Goal: Check status

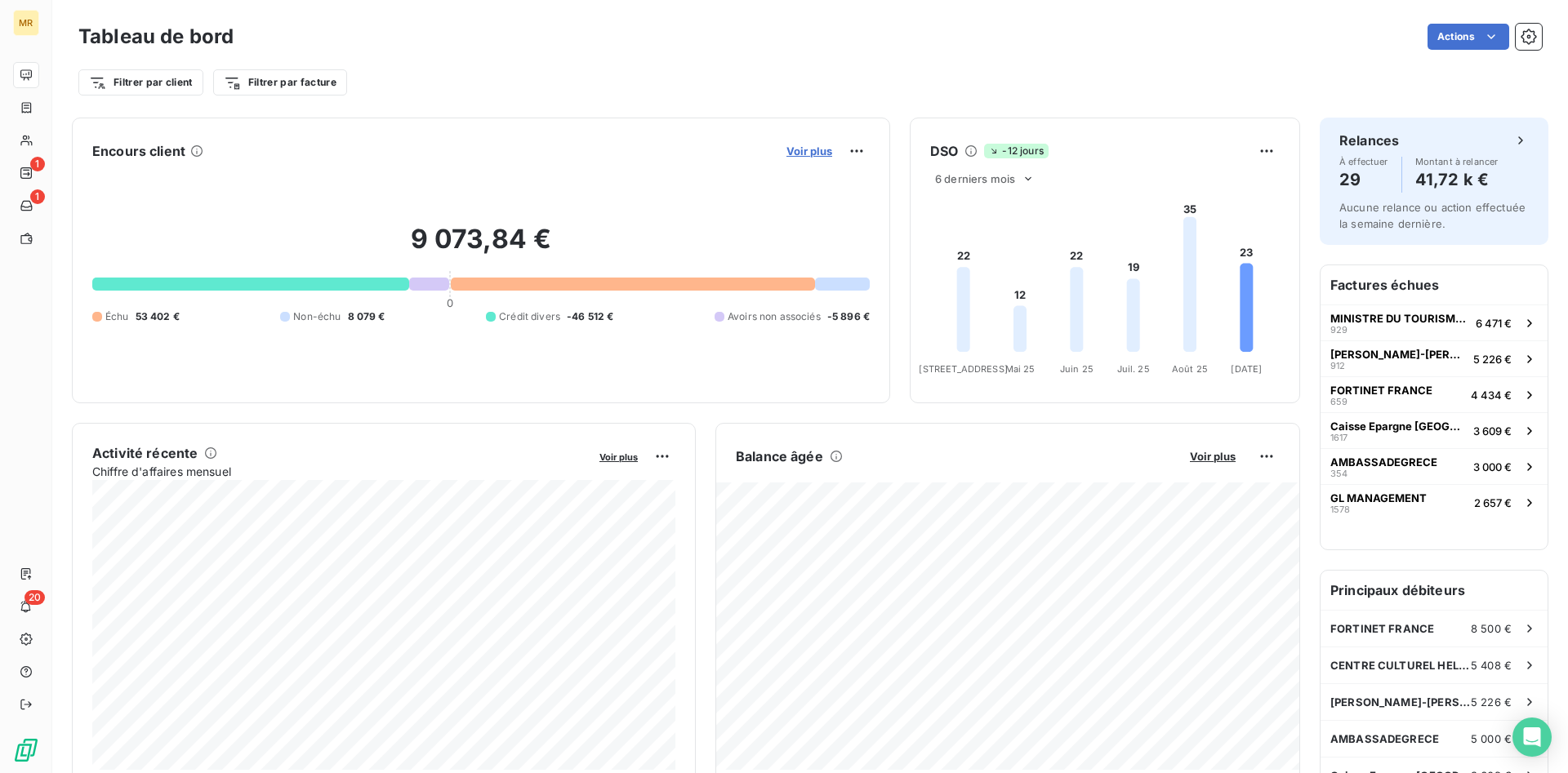
click at [808, 146] on span "Voir plus" at bounding box center [809, 150] width 46 height 13
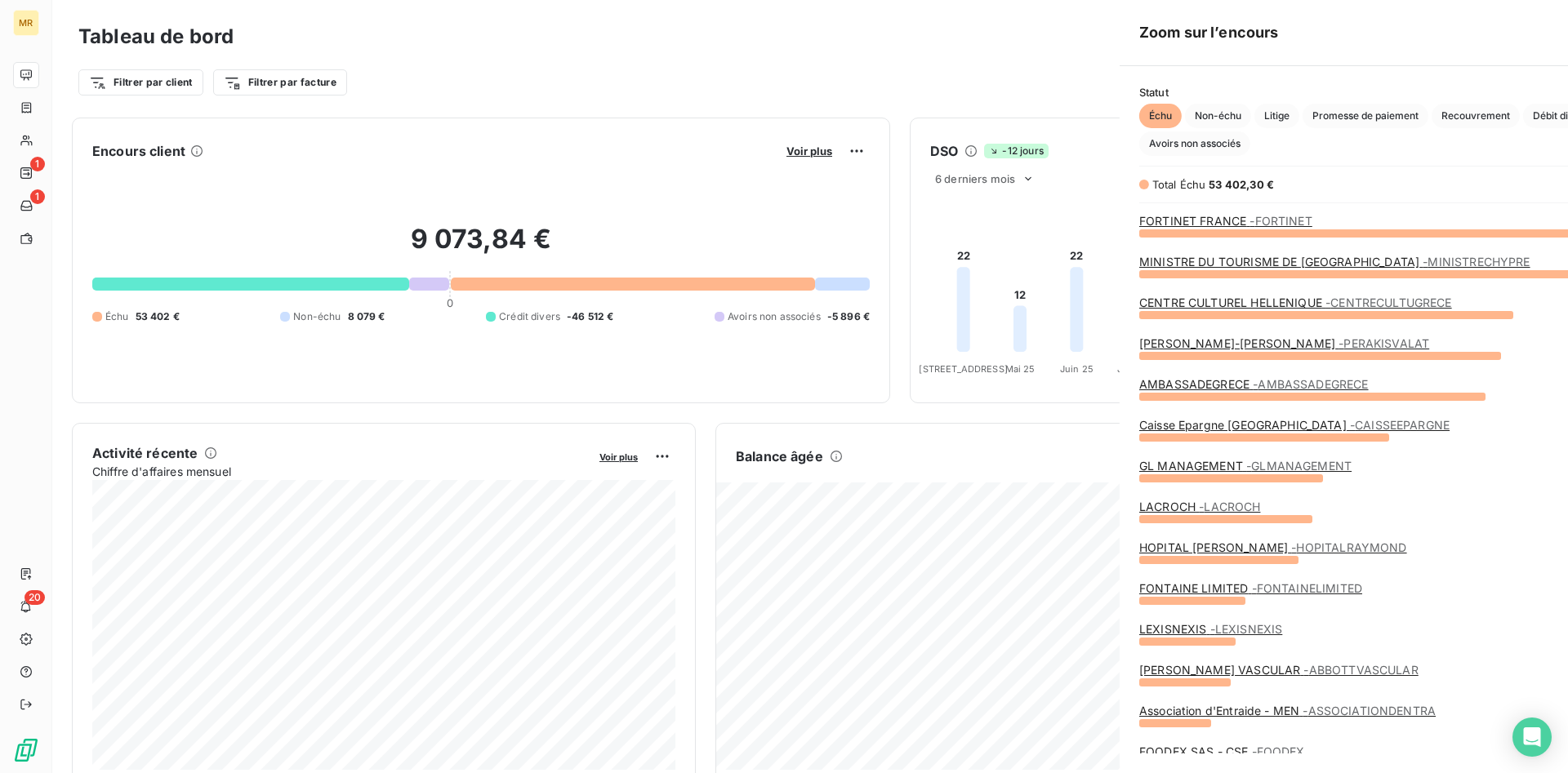
scroll to position [540, 627]
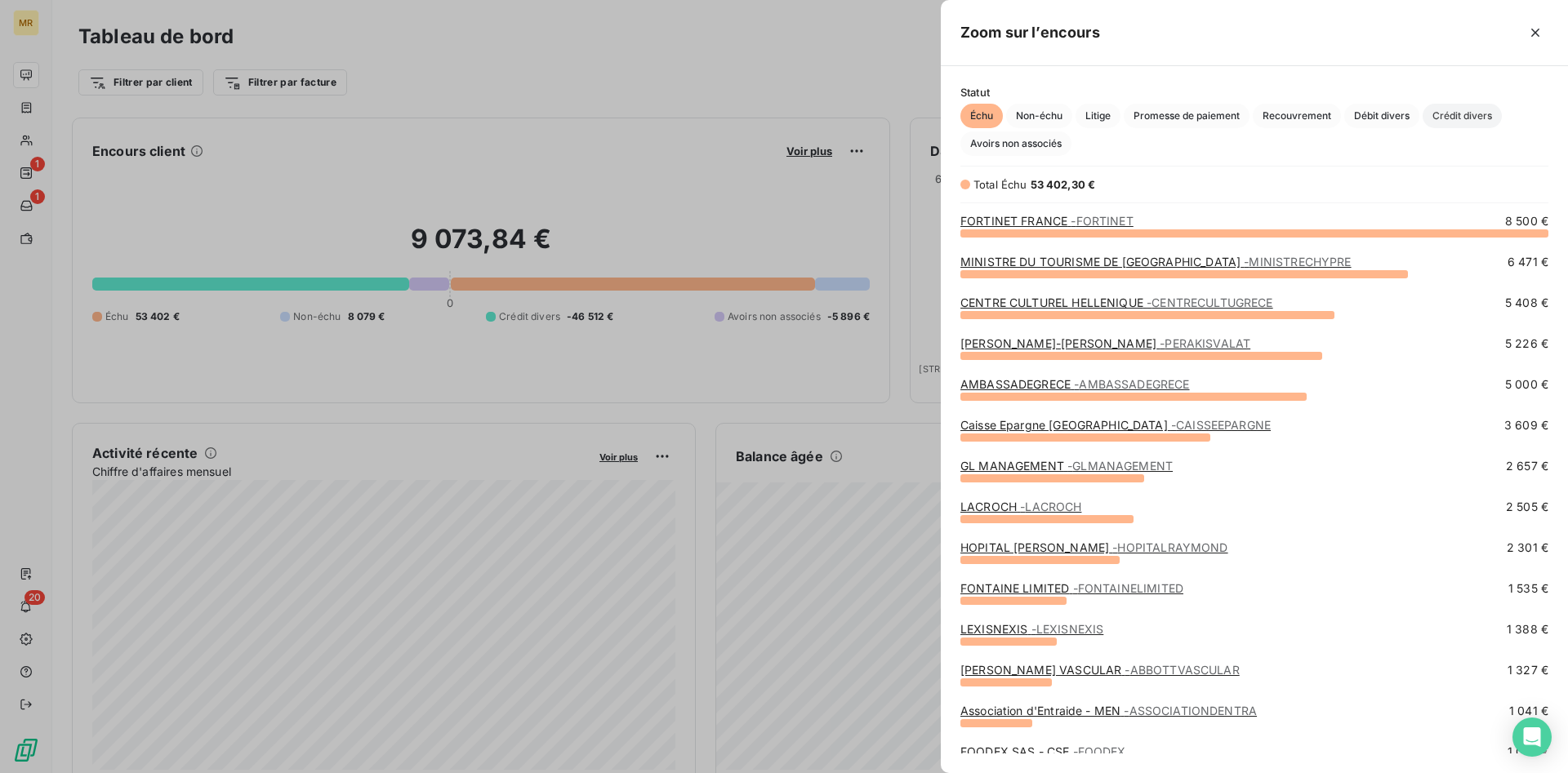
click at [1451, 114] on span "Crédit divers" at bounding box center [1462, 116] width 79 height 25
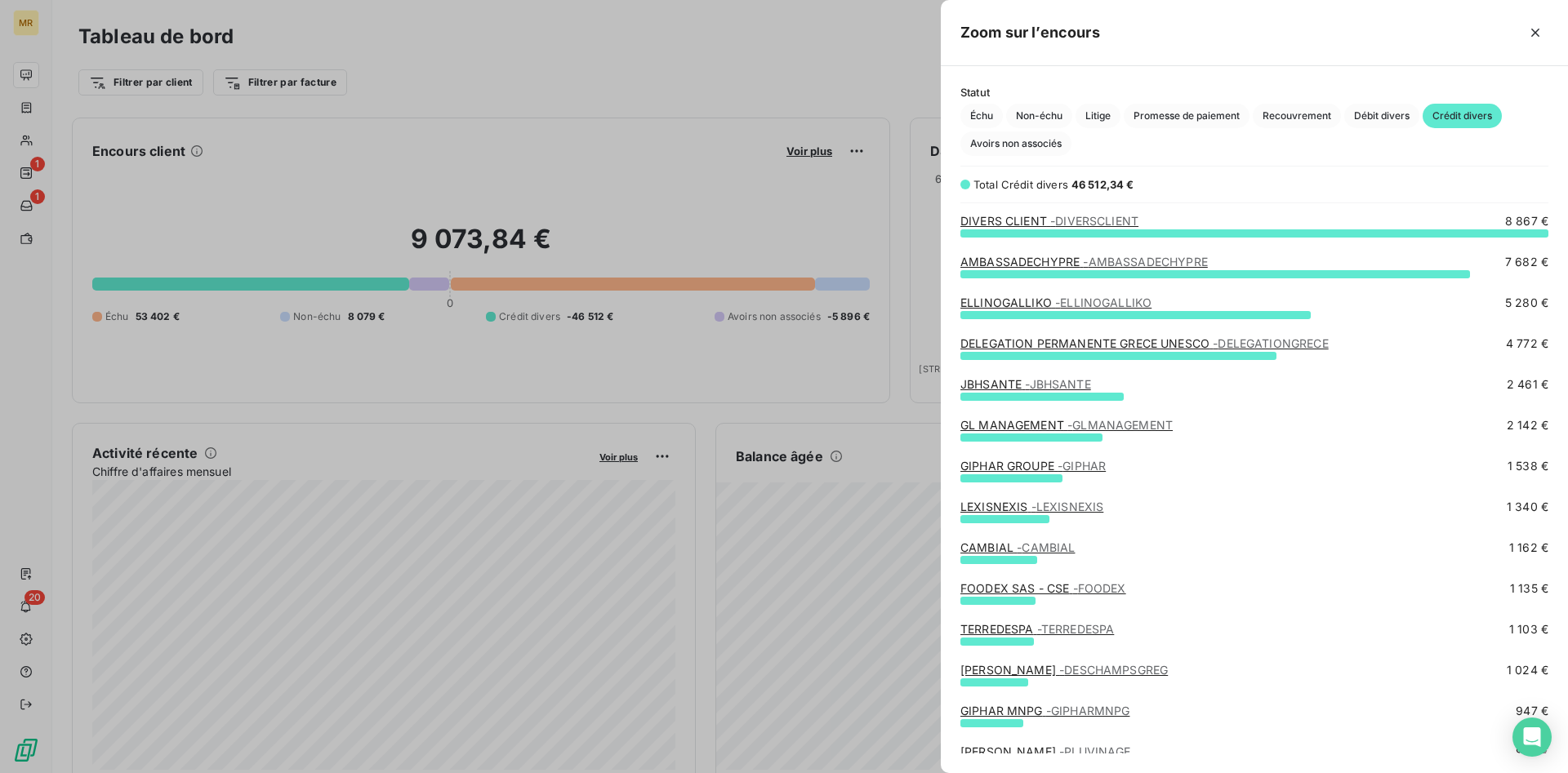
click at [806, 153] on div at bounding box center [784, 386] width 1568 height 773
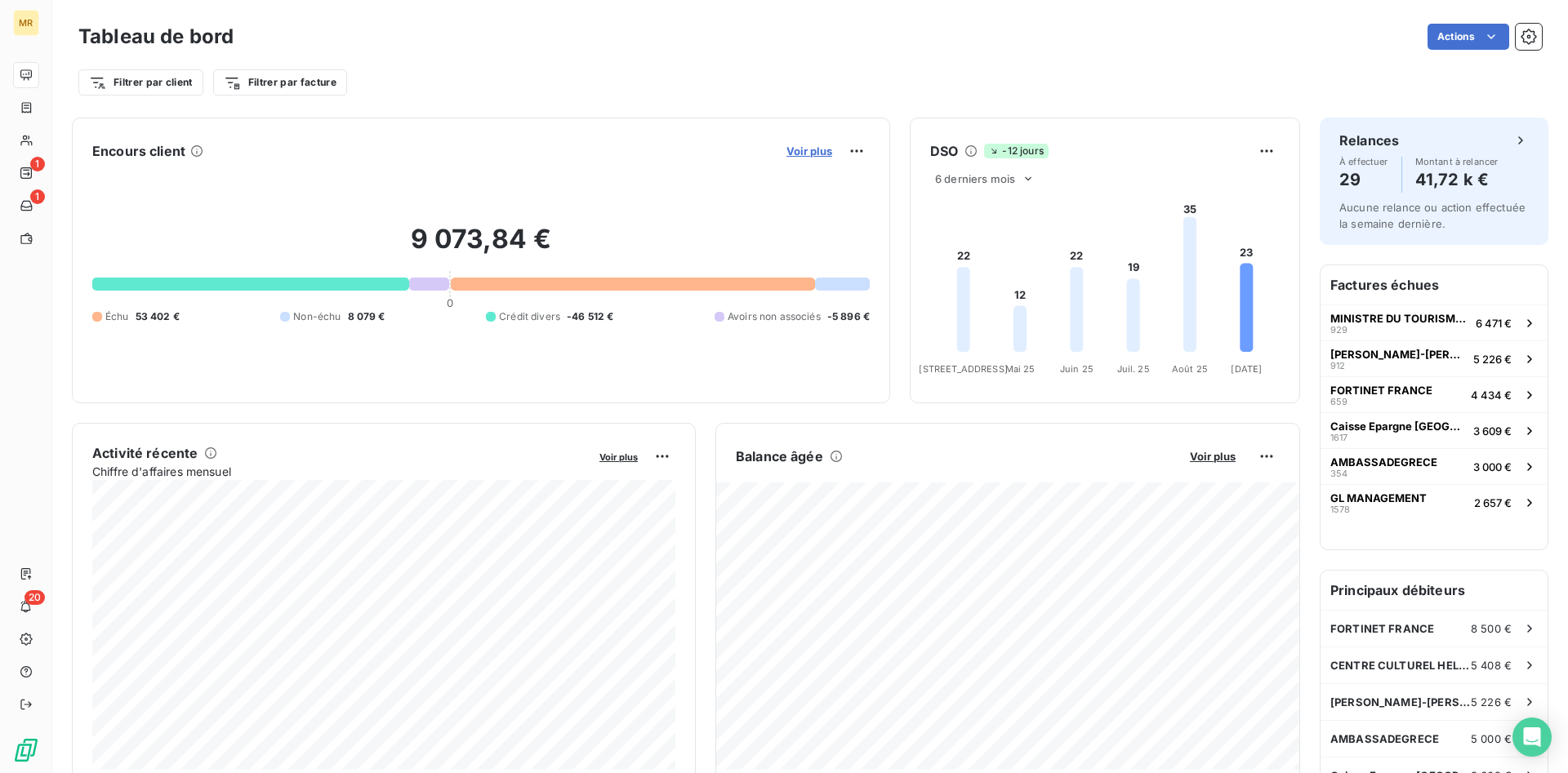
click at [806, 150] on span "Voir plus" at bounding box center [809, 150] width 46 height 13
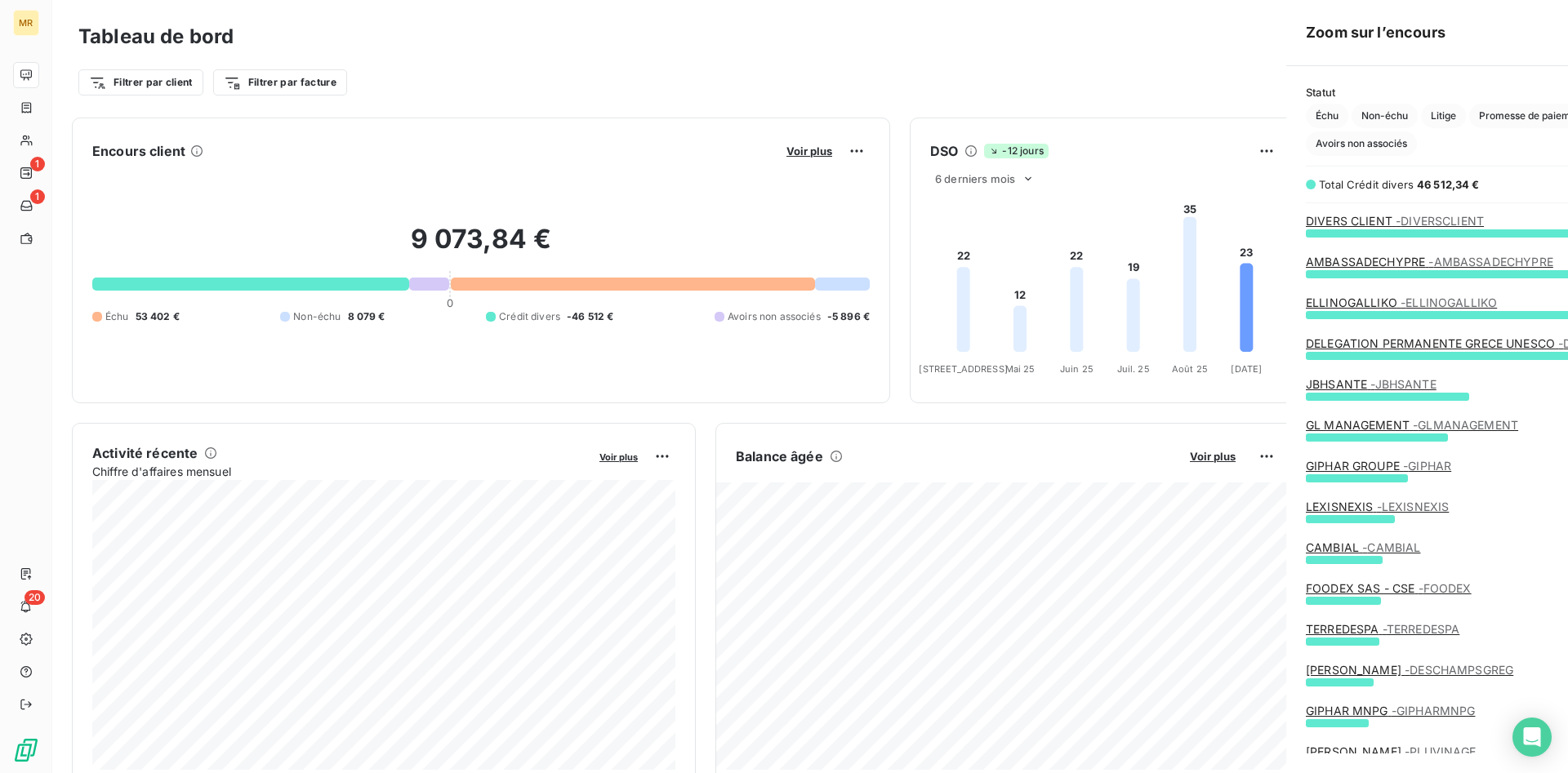
scroll to position [773, 627]
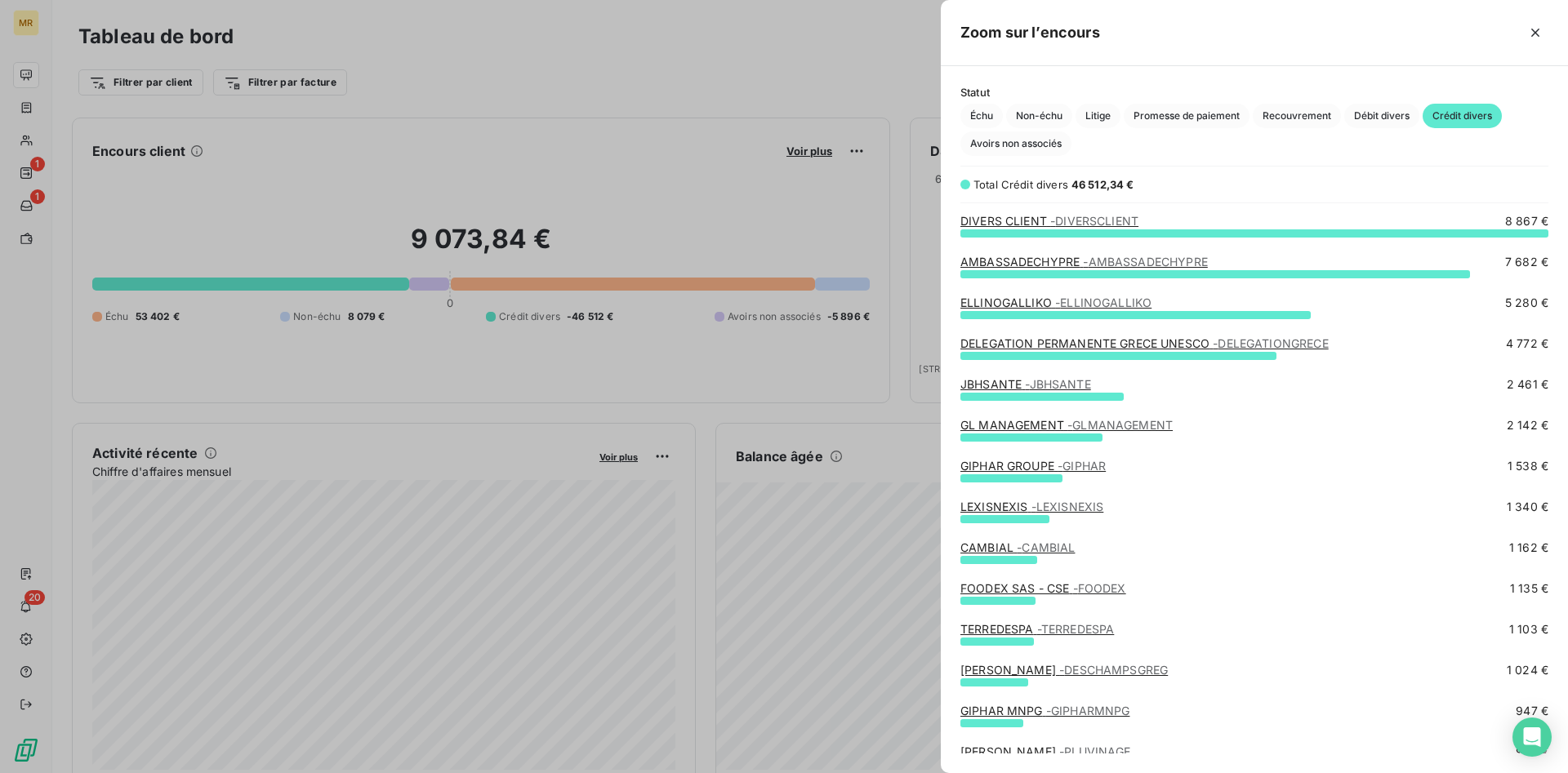
click at [1473, 113] on span "Crédit divers" at bounding box center [1462, 116] width 79 height 25
click at [976, 111] on span "Échu" at bounding box center [982, 116] width 42 height 25
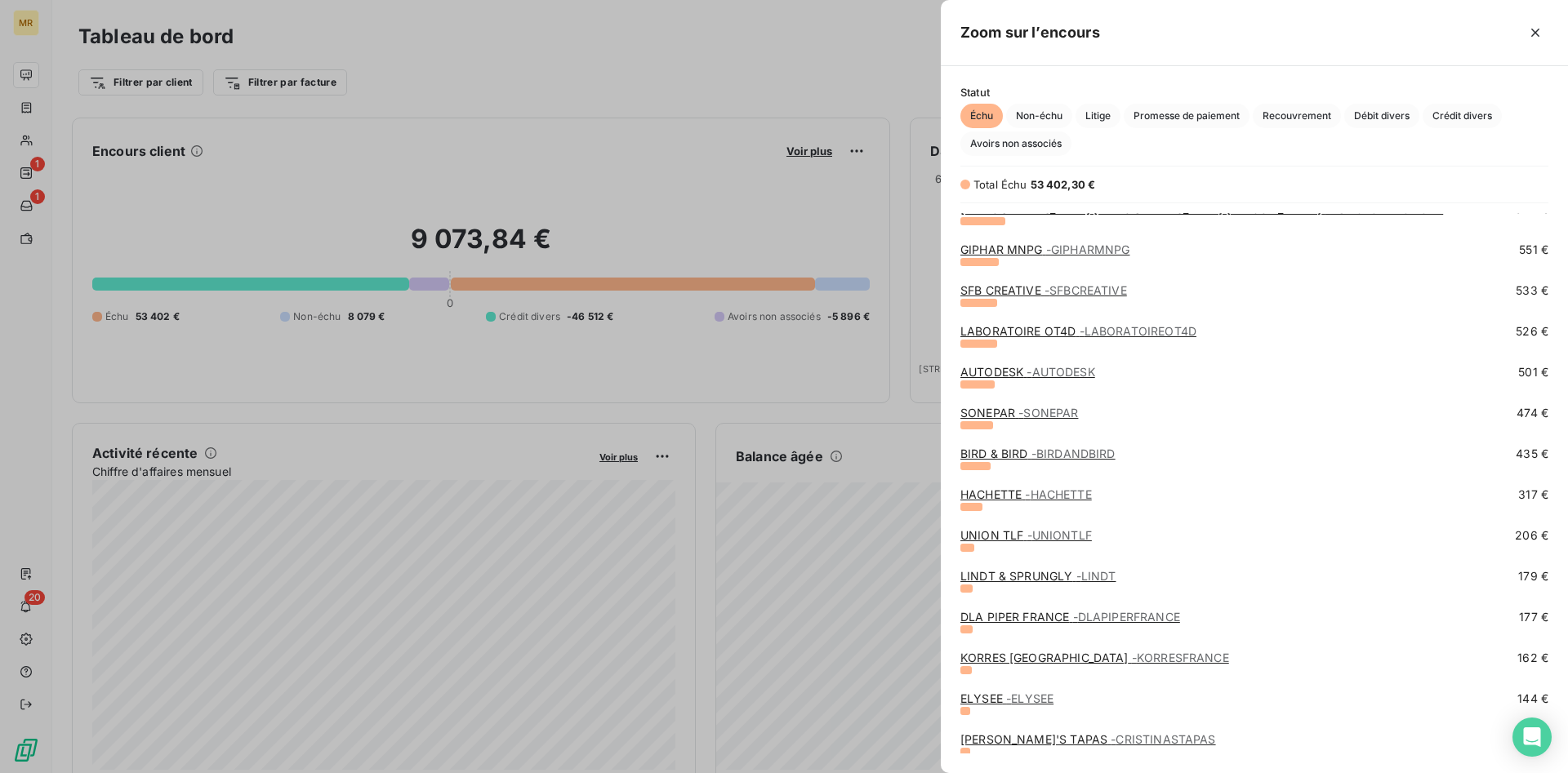
scroll to position [583, 0]
click at [1536, 32] on icon "button" at bounding box center [1536, 33] width 8 height 8
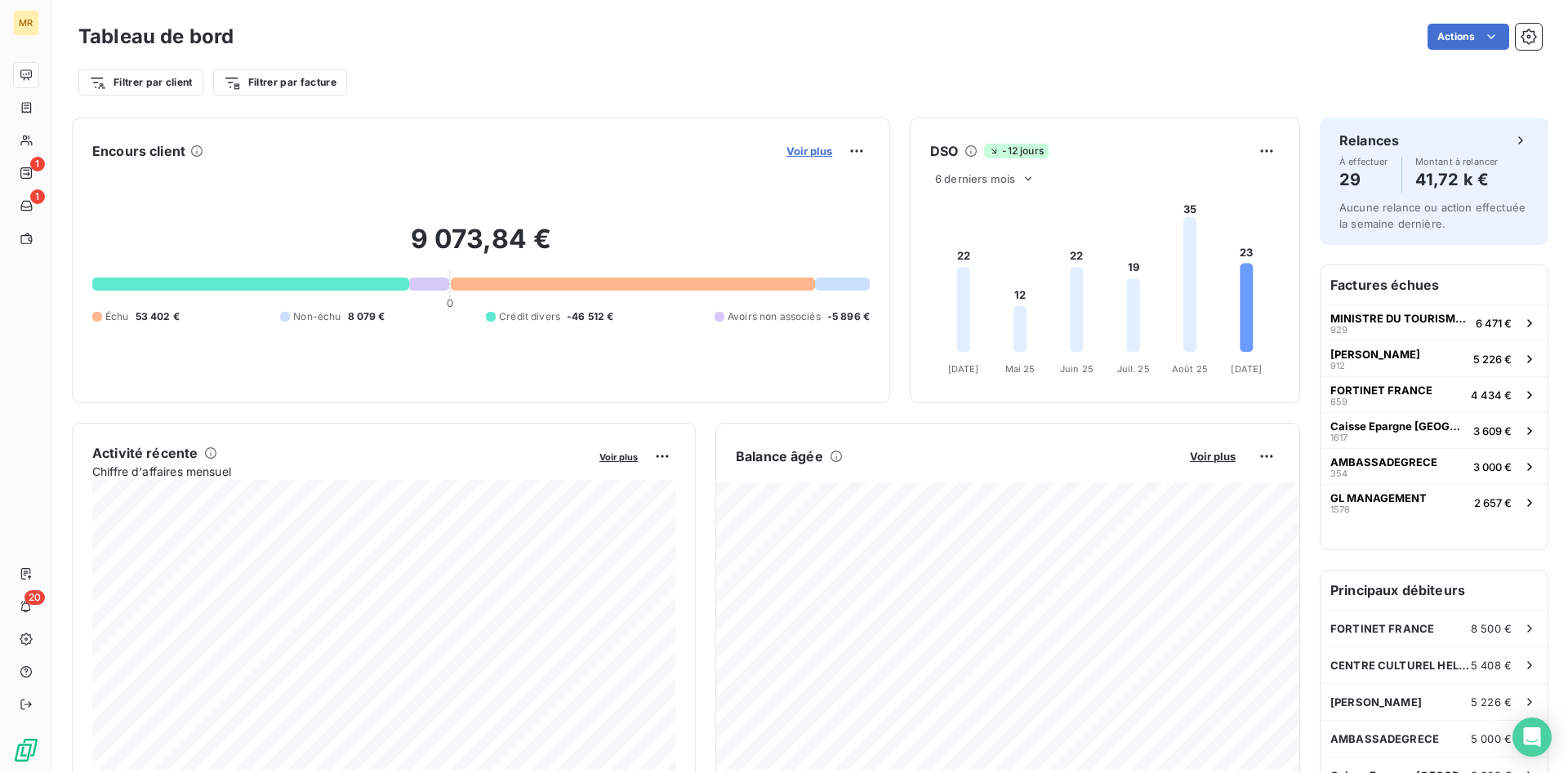
click at [814, 150] on span "Voir plus" at bounding box center [809, 150] width 46 height 13
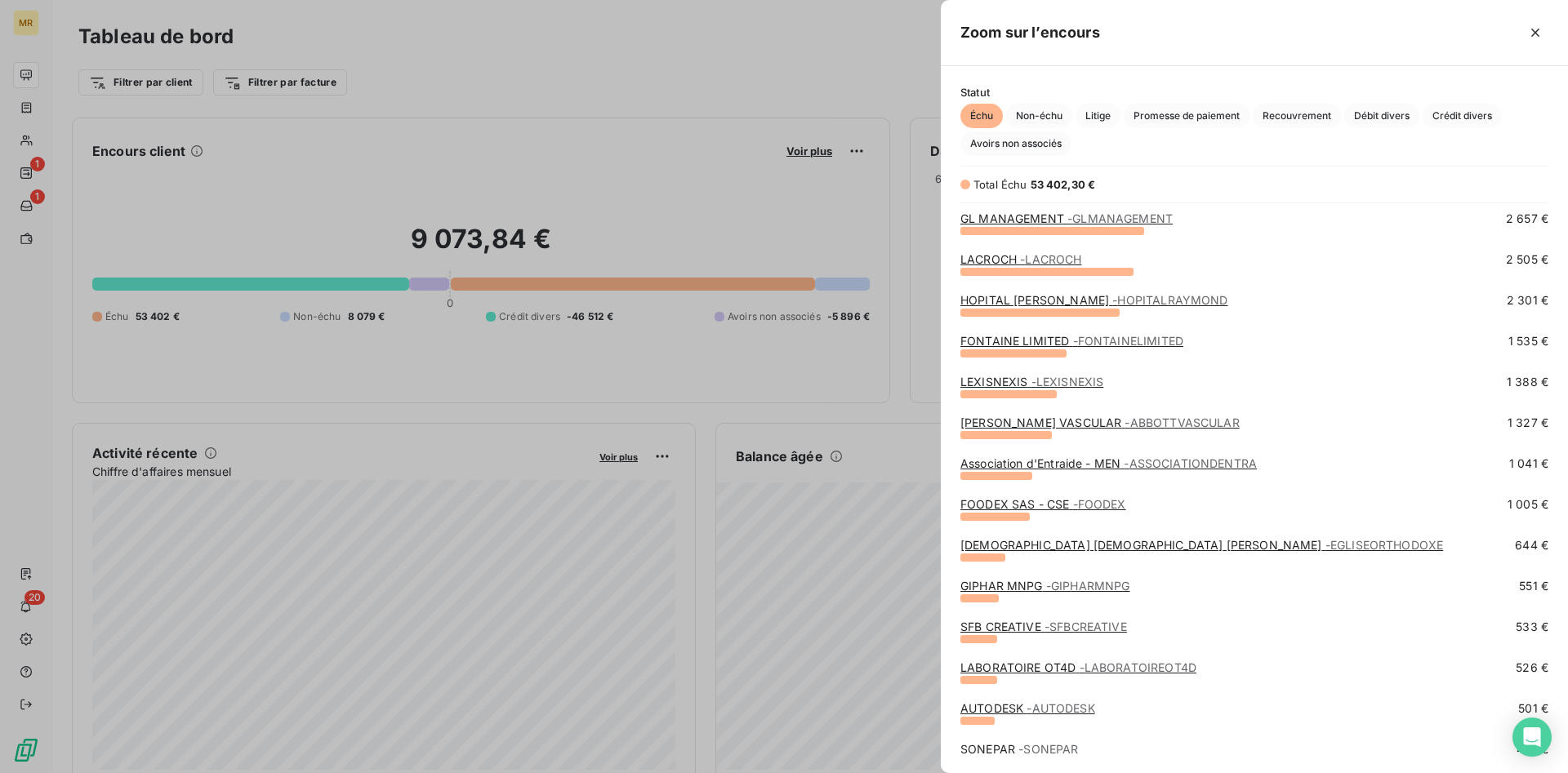
scroll to position [250, 0]
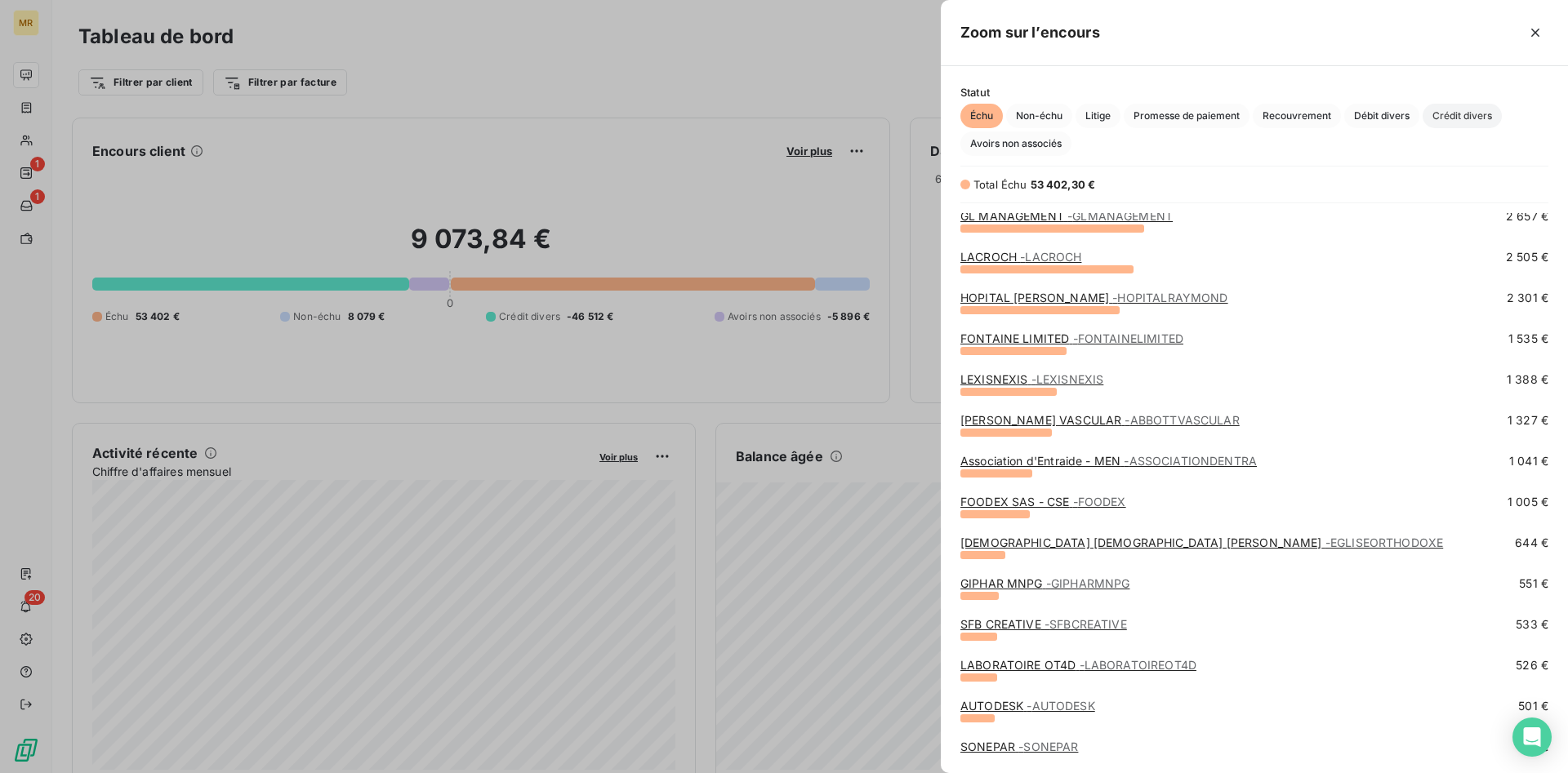
click at [1453, 121] on span "Crédit divers" at bounding box center [1462, 116] width 79 height 25
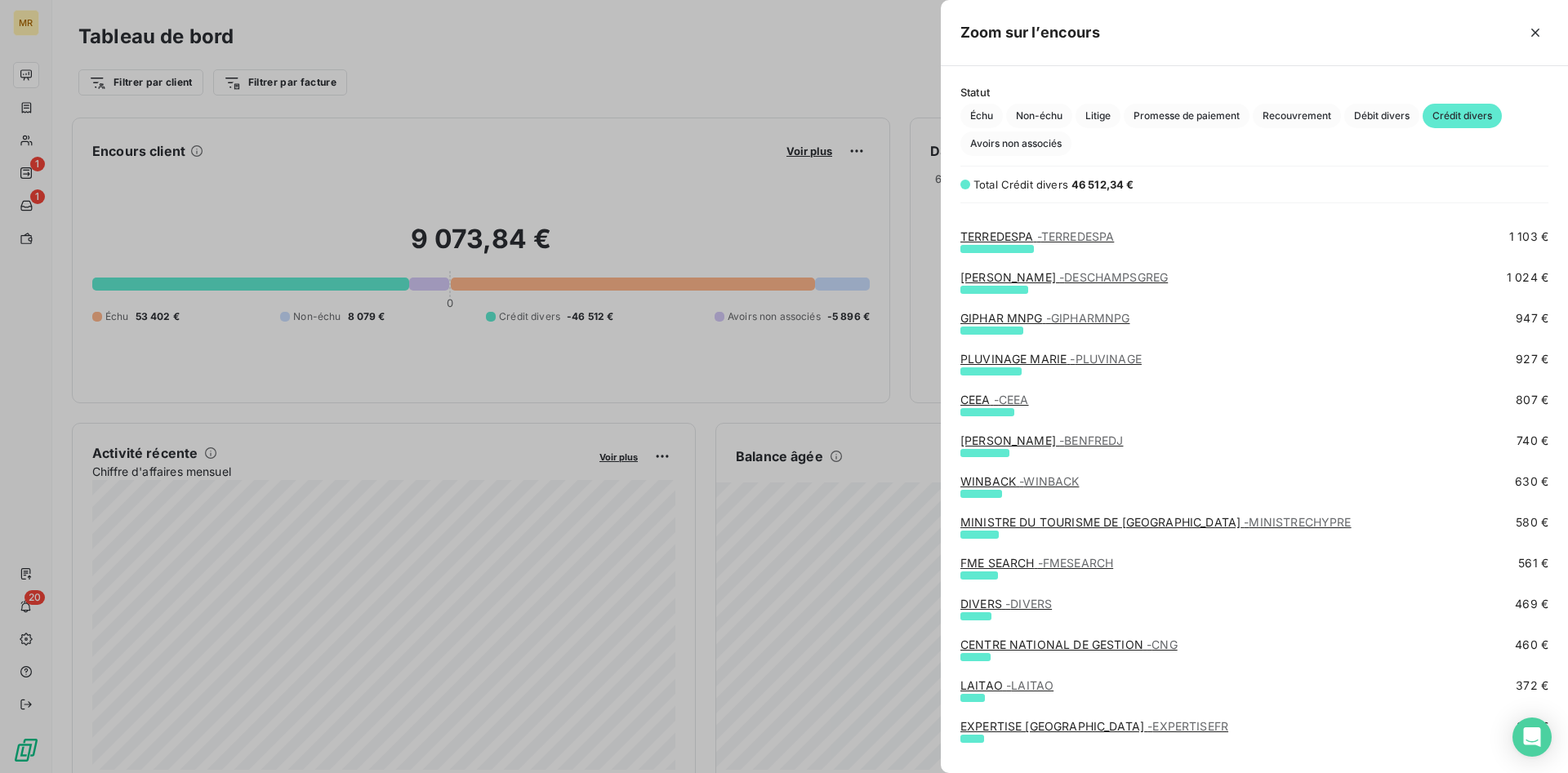
scroll to position [370, 0]
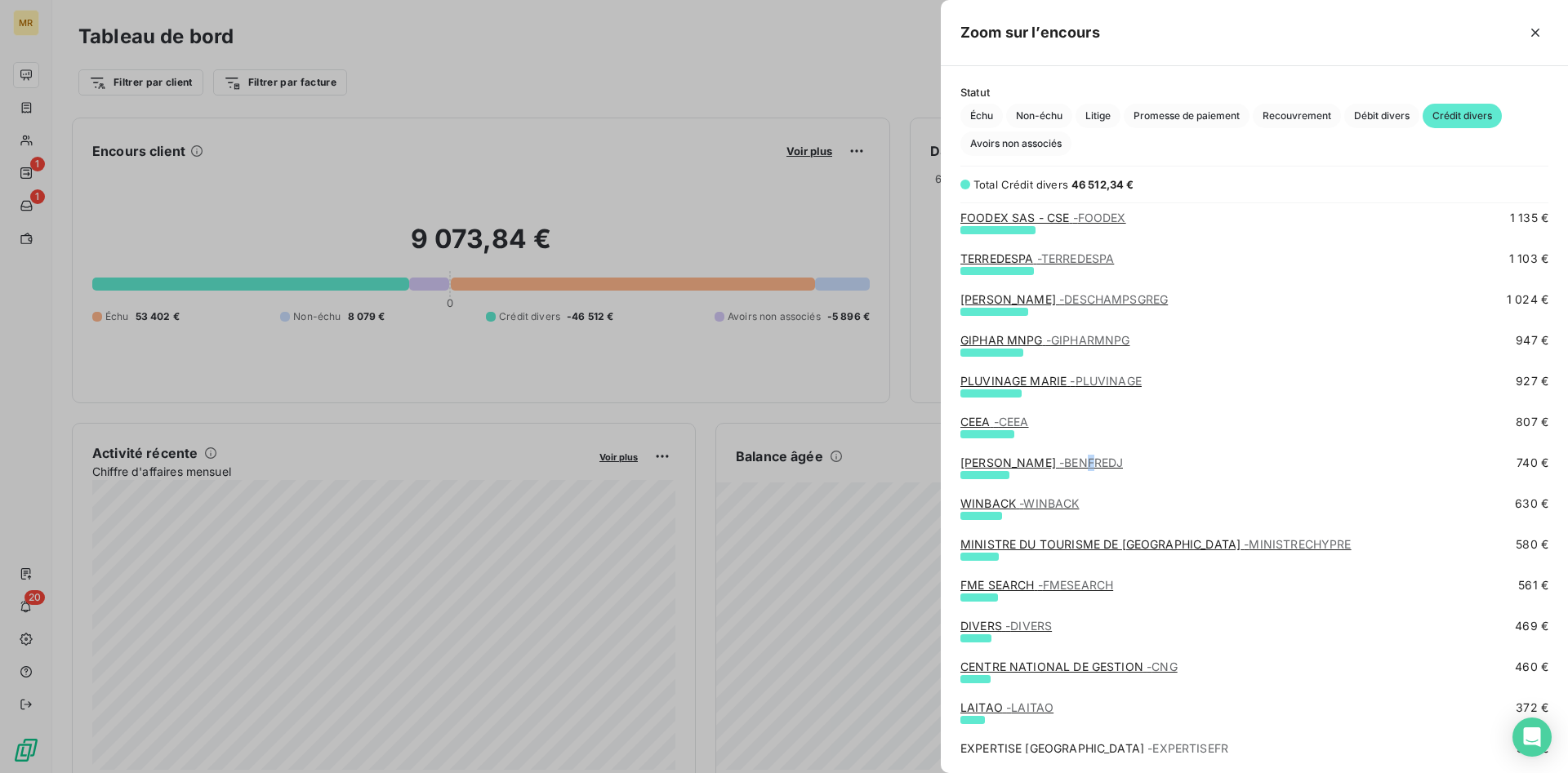
click at [1101, 462] on span "- BENFREDJ" at bounding box center [1090, 462] width 64 height 14
